Goal: Task Accomplishment & Management: Complete application form

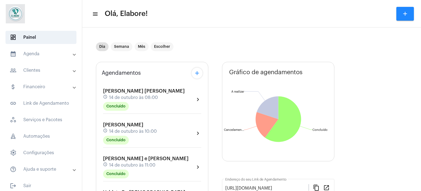
click at [31, 67] on mat-panel-title "people_outline Clientes" at bounding box center [41, 70] width 63 height 7
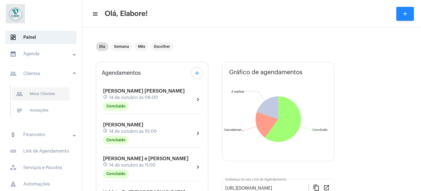
click at [38, 92] on span "people_outline Meus Clientes" at bounding box center [41, 93] width 58 height 13
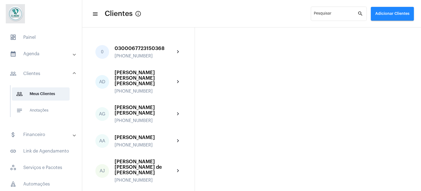
drag, startPoint x: 391, startPoint y: 16, endPoint x: 379, endPoint y: 14, distance: 11.7
click at [390, 16] on button "Adicionar Clientes" at bounding box center [392, 14] width 43 height 14
click at [386, 27] on span "add Novo Cliente" at bounding box center [392, 29] width 32 height 10
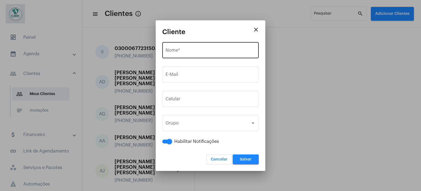
click at [191, 47] on div "Nome *" at bounding box center [211, 49] width 90 height 17
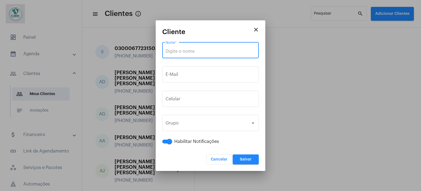
paste input "[PERSON_NAME] Carolina [PERSON_NAME] [PERSON_NAME]"
type input "[PERSON_NAME] Carolina [PERSON_NAME] [PERSON_NAME]"
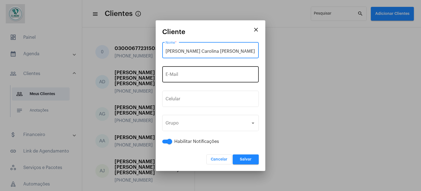
click at [191, 77] on input "E-Mail" at bounding box center [211, 75] width 90 height 5
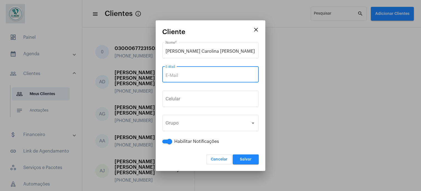
paste input "[PERSON_NAME][EMAIL_ADDRESS][DOMAIN_NAME]"
type input "[PERSON_NAME][EMAIL_ADDRESS][DOMAIN_NAME]"
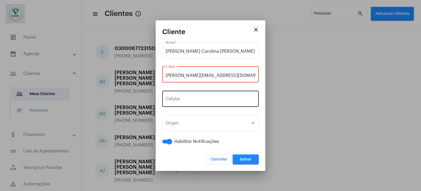
click at [193, 102] on input "tel" at bounding box center [211, 99] width 90 height 5
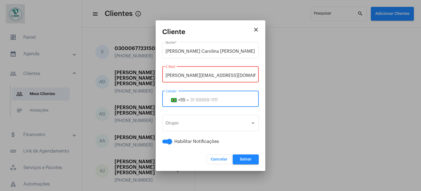
paste input "67999156240"
type input "67999156240"
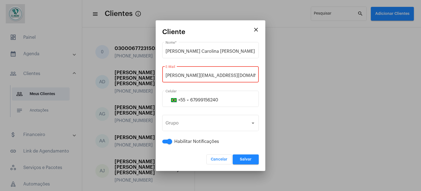
click at [246, 73] on input "[PERSON_NAME][EMAIL_ADDRESS][DOMAIN_NAME]" at bounding box center [211, 75] width 90 height 5
drag, startPoint x: 247, startPoint y: 77, endPoint x: 154, endPoint y: 77, distance: 92.4
click at [154, 77] on div "close Cliente [PERSON_NAME] Carolina [PERSON_NAME] [PERSON_NAME] Nome * [PERSON…" at bounding box center [210, 95] width 421 height 191
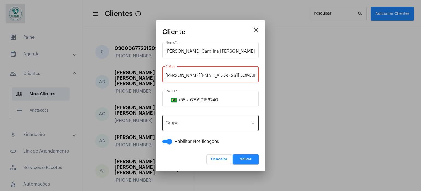
click at [208, 124] on div "Grupo" at bounding box center [208, 123] width 85 height 5
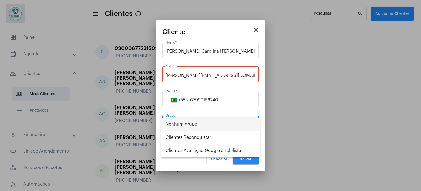
click at [254, 87] on div at bounding box center [210, 95] width 421 height 191
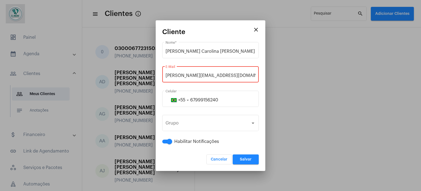
click at [251, 161] on button "Salvar" at bounding box center [246, 159] width 26 height 10
click at [248, 159] on span "Salvar" at bounding box center [246, 159] width 12 height 4
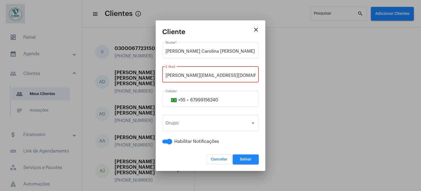
click at [210, 76] on input "[PERSON_NAME][EMAIL_ADDRESS][DOMAIN_NAME]" at bounding box center [211, 75] width 90 height 5
click at [183, 73] on input "[PERSON_NAME][EMAIL_ADDRESS][DOMAIN_NAME]" at bounding box center [211, 75] width 90 height 5
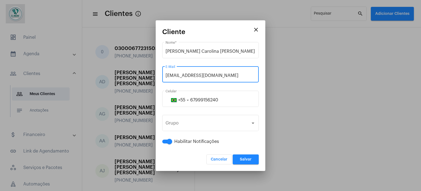
type input "[EMAIL_ADDRESS][DOMAIN_NAME]"
click at [242, 158] on span "Salvar" at bounding box center [246, 159] width 12 height 4
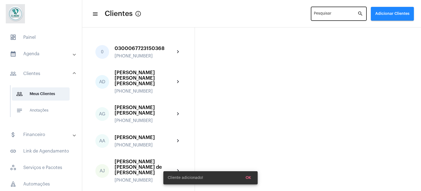
click at [331, 13] on input "Pesquisar" at bounding box center [336, 15] width 44 height 4
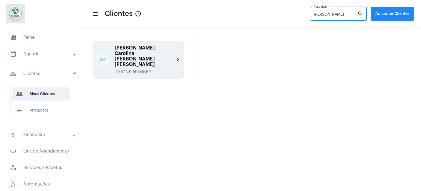
type input "[PERSON_NAME]"
click at [150, 53] on div "[PERSON_NAME] Carolina [PERSON_NAME] [PERSON_NAME]" at bounding box center [145, 56] width 60 height 22
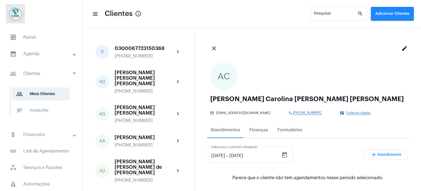
click at [346, 114] on span "Ficha do cliente" at bounding box center [358, 113] width 24 height 4
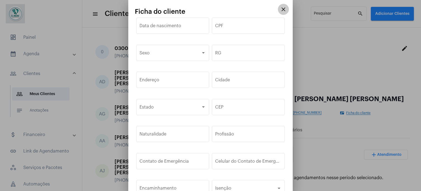
click at [282, 8] on mat-icon "close" at bounding box center [283, 9] width 7 height 7
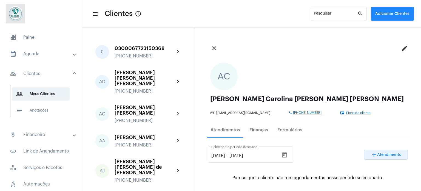
click at [377, 152] on span "Atendimento" at bounding box center [389, 154] width 24 height 4
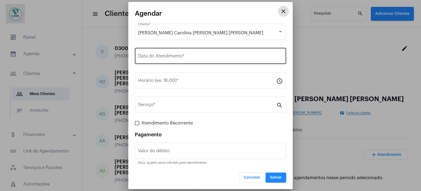
click at [224, 55] on input "Data do Atendimento *" at bounding box center [210, 57] width 145 height 5
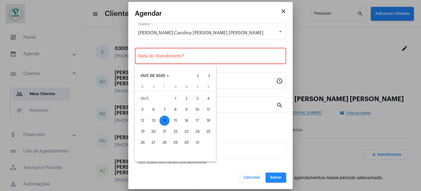
click at [166, 121] on div "14" at bounding box center [165, 120] width 10 height 10
type input "[DATE]"
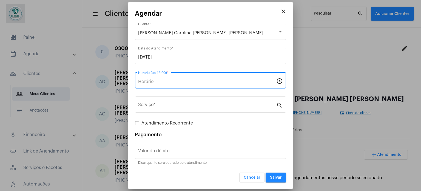
click at [188, 80] on input "Horário (ex: 18:00) *" at bounding box center [207, 81] width 138 height 5
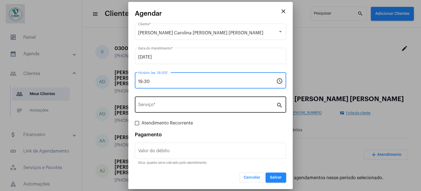
type input "19:30"
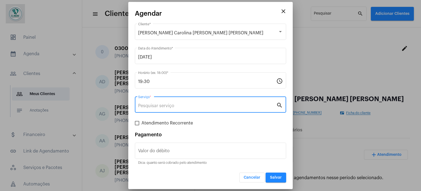
click at [188, 104] on input "Serviço *" at bounding box center [207, 105] width 138 height 5
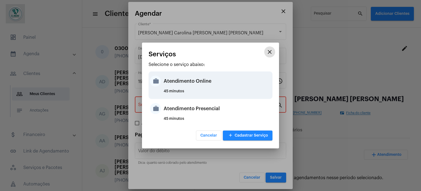
click at [183, 84] on div "Atendimento Online" at bounding box center [218, 81] width 108 height 16
type input "Atendimento Online"
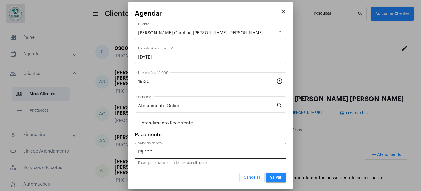
drag, startPoint x: 158, startPoint y: 148, endPoint x: 138, endPoint y: 150, distance: 19.9
click at [138, 150] on div "R$ 100 Valor do débito" at bounding box center [210, 149] width 145 height 17
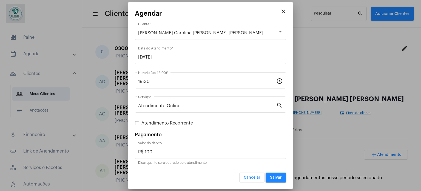
drag, startPoint x: 161, startPoint y: 157, endPoint x: 129, endPoint y: 155, distance: 31.6
click at [129, 155] on mat-dialog-container "close Agendar [PERSON_NAME] Carolina [PERSON_NAME] [PERSON_NAME] Cliente * [DAT…" at bounding box center [210, 95] width 165 height 187
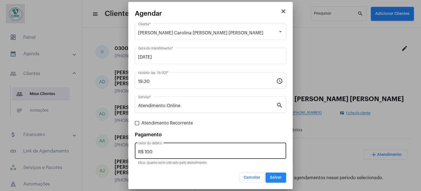
click at [165, 149] on input "R$ 100" at bounding box center [210, 151] width 145 height 5
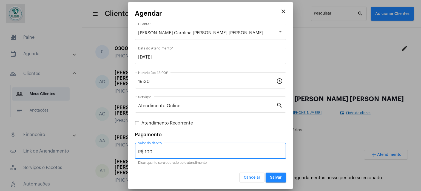
click at [165, 149] on input "R$ 100" at bounding box center [210, 151] width 145 height 5
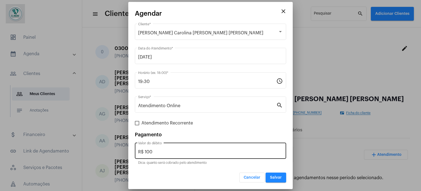
drag, startPoint x: 179, startPoint y: 145, endPoint x: 147, endPoint y: 148, distance: 32.5
click at [147, 148] on div "R$ 100 Valor do débito" at bounding box center [210, 149] width 145 height 17
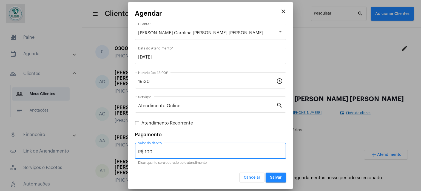
drag, startPoint x: 161, startPoint y: 151, endPoint x: 135, endPoint y: 151, distance: 25.8
click at [135, 151] on div "R$ 100 Valor do débito" at bounding box center [210, 149] width 151 height 17
type input "R$ 0"
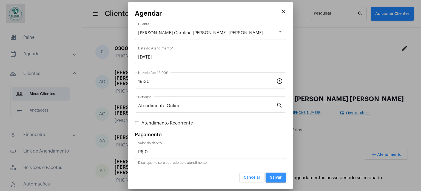
click at [274, 176] on span "Salvar" at bounding box center [276, 177] width 12 height 4
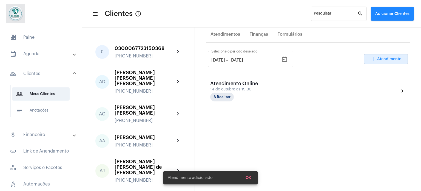
scroll to position [110, 0]
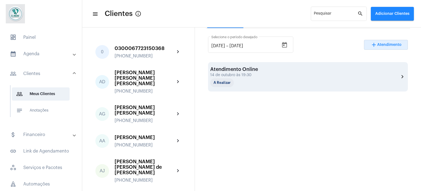
click at [261, 70] on div "Atendimento Online" at bounding box center [237, 68] width 55 height 5
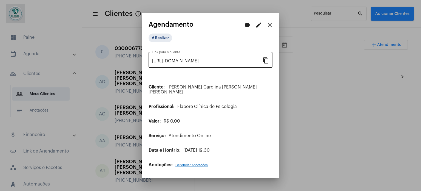
click at [267, 63] on mat-icon "content_copy" at bounding box center [266, 60] width 7 height 7
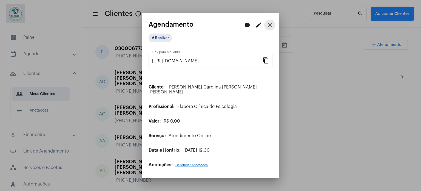
drag, startPoint x: 271, startPoint y: 26, endPoint x: 256, endPoint y: 1, distance: 29.3
click at [271, 26] on mat-icon "close" at bounding box center [270, 25] width 7 height 7
